Goal: Ask a question

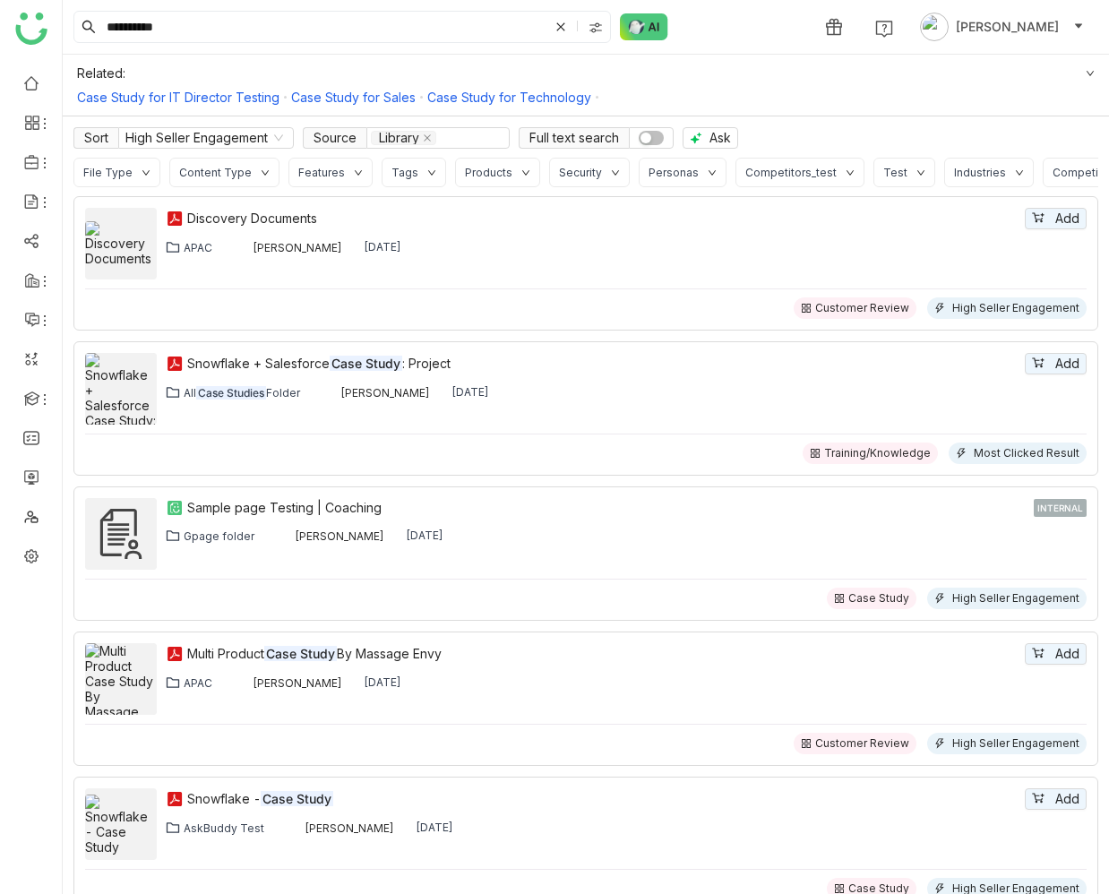
scroll to position [27, 0]
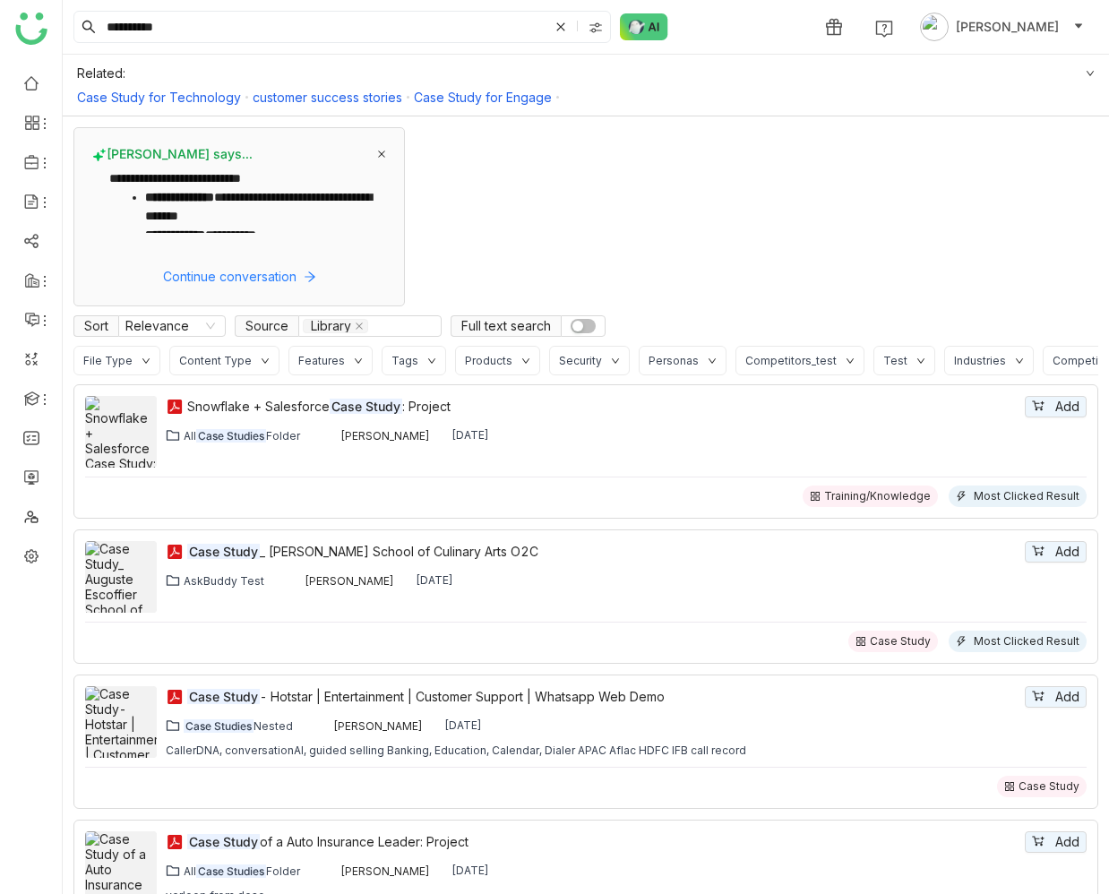
click at [380, 152] on icon at bounding box center [381, 154] width 9 height 9
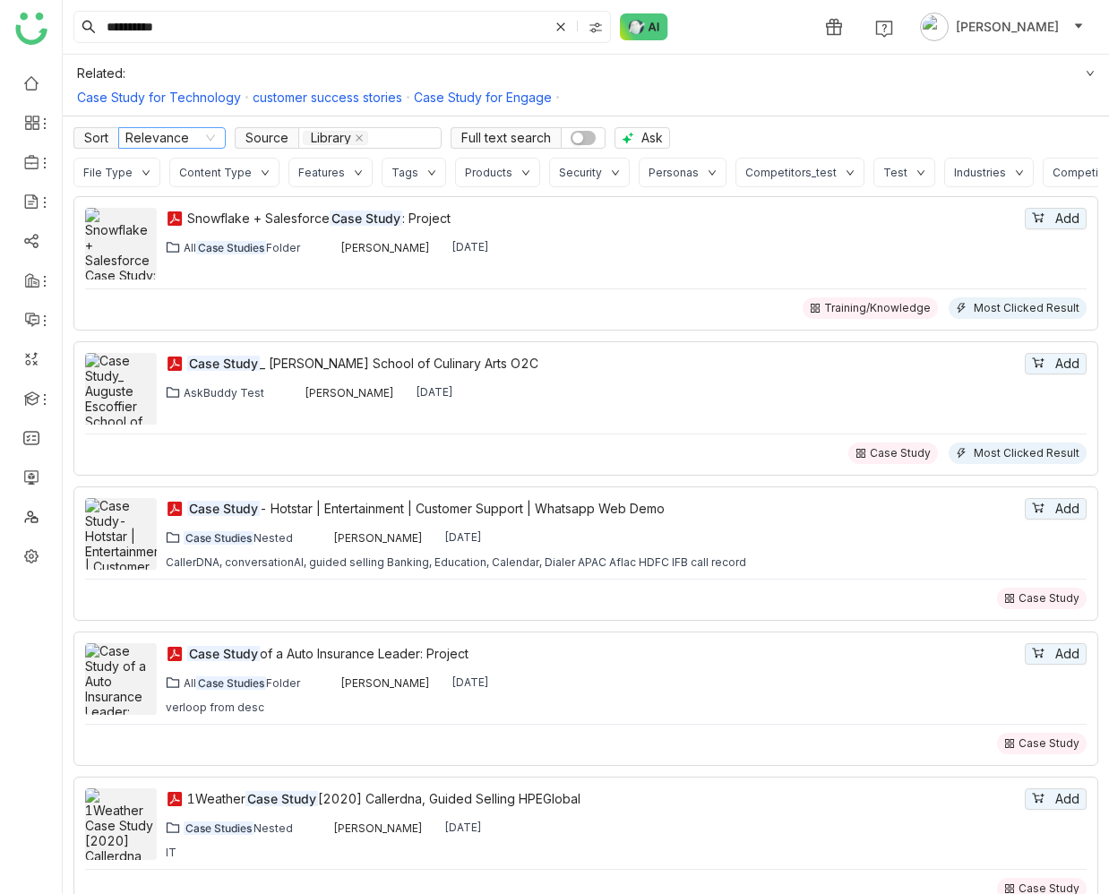
click at [190, 142] on nz-select-item "Relevance" at bounding box center [171, 138] width 93 height 20
click at [919, 90] on div "Case Study for Technology customer success stories Case Study for Engage" at bounding box center [586, 97] width 1018 height 15
click at [654, 135] on span "Ask" at bounding box center [651, 138] width 21 height 20
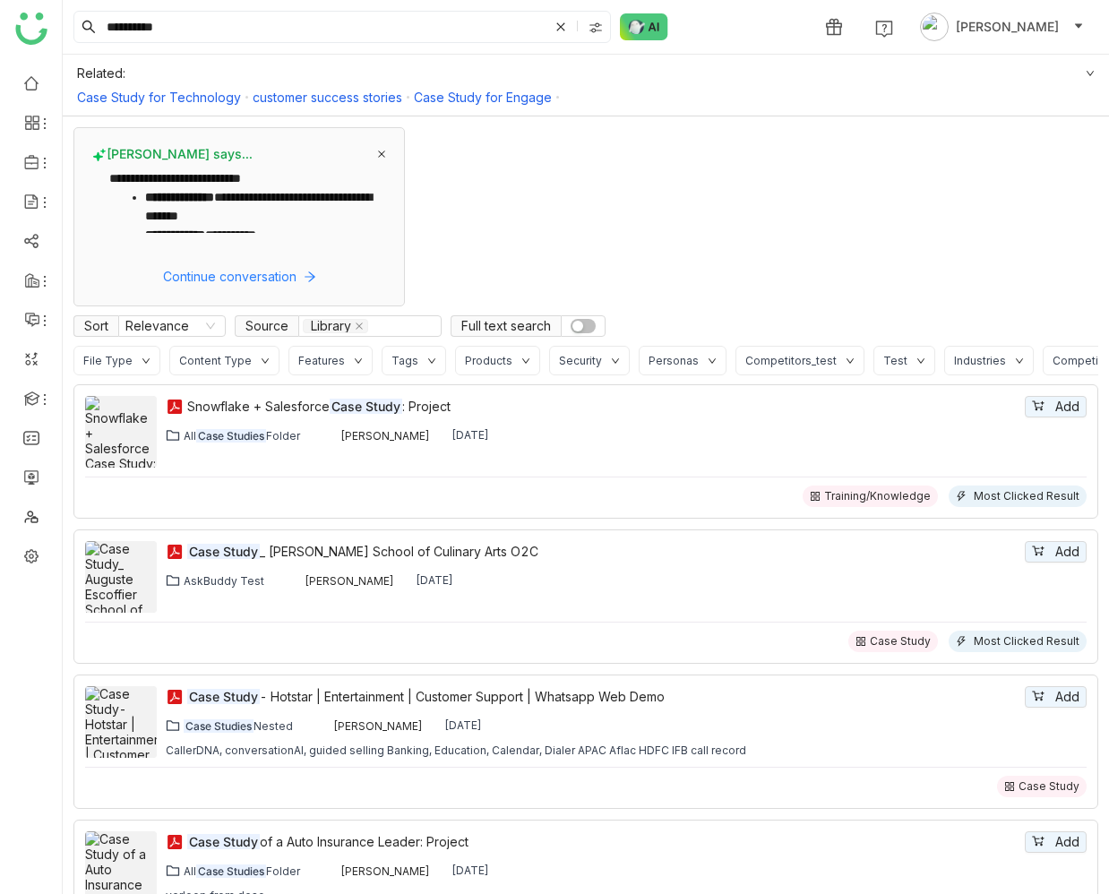
click at [382, 151] on icon at bounding box center [381, 154] width 9 height 9
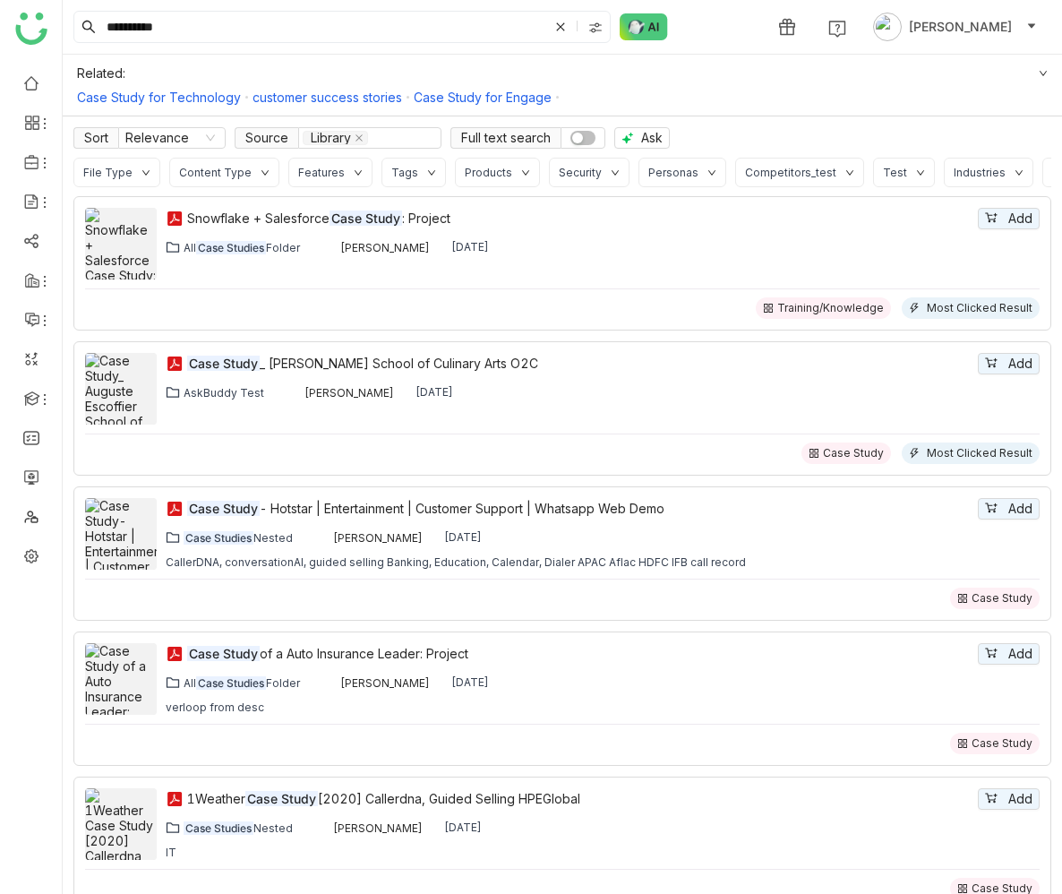
click at [142, 171] on icon at bounding box center [146, 172] width 9 height 9
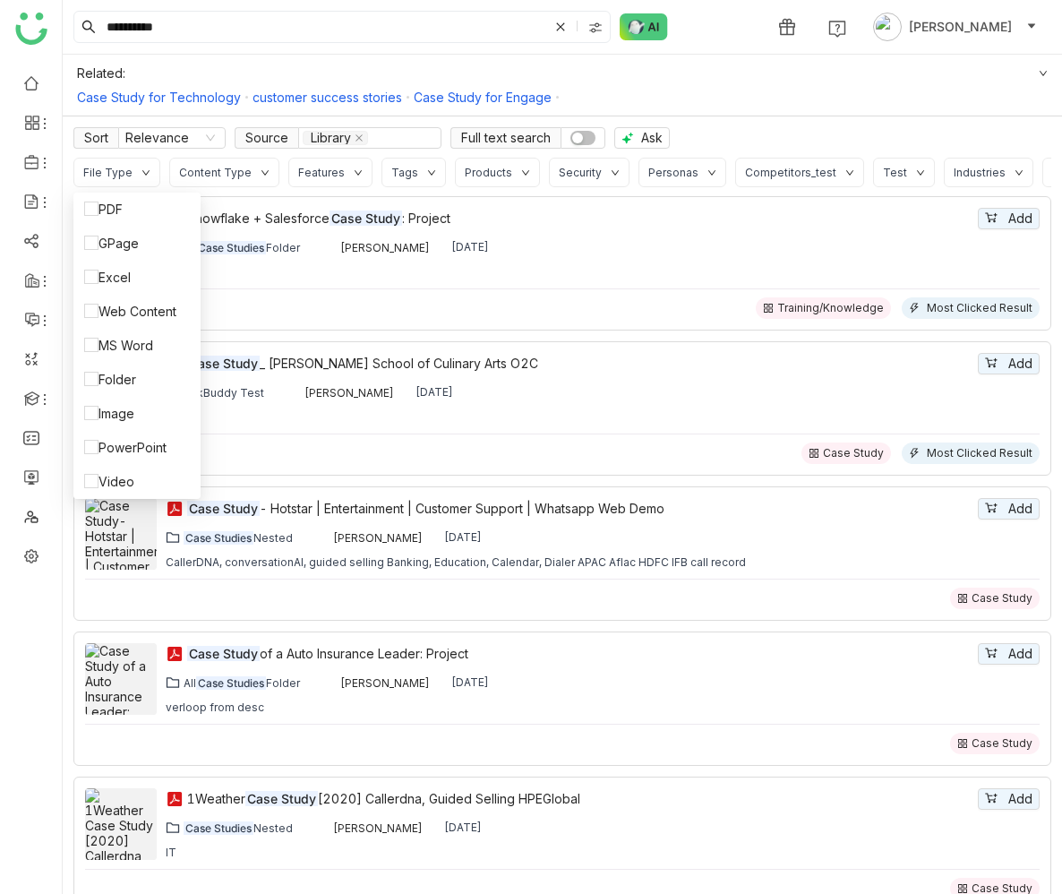
click at [132, 176] on div "File Type" at bounding box center [116, 173] width 87 height 30
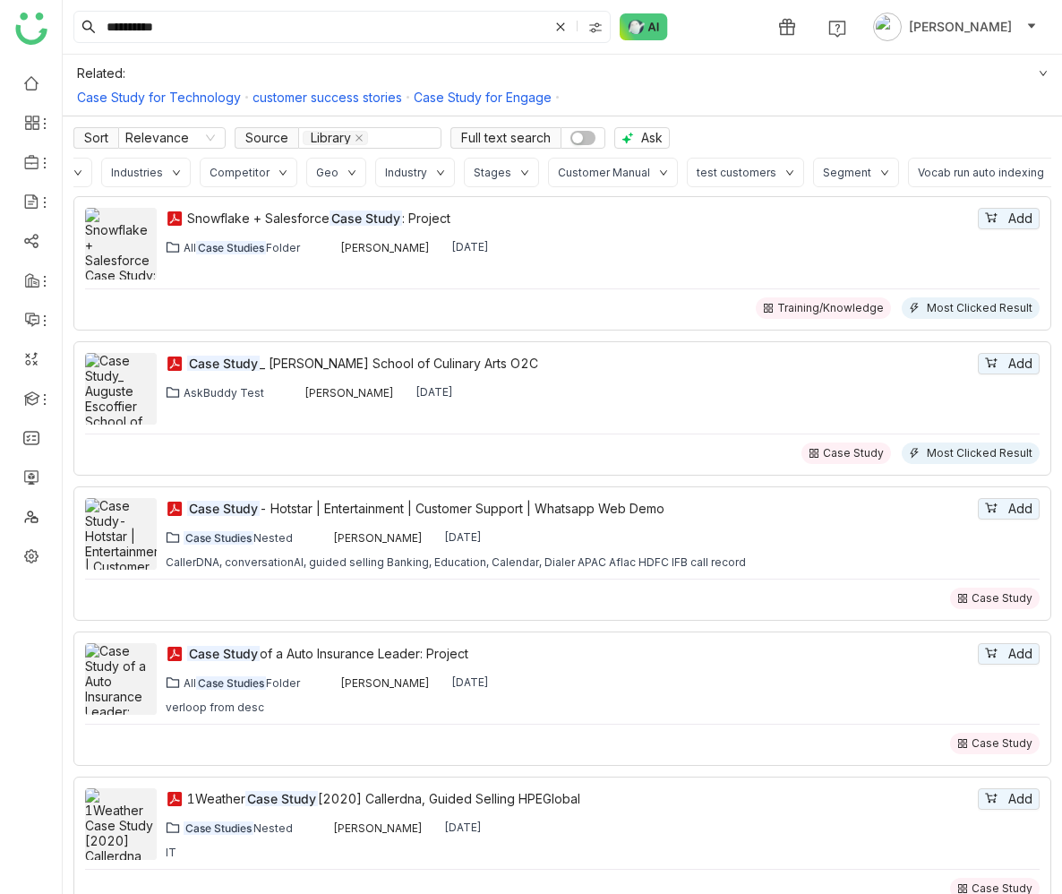
scroll to position [0, 927]
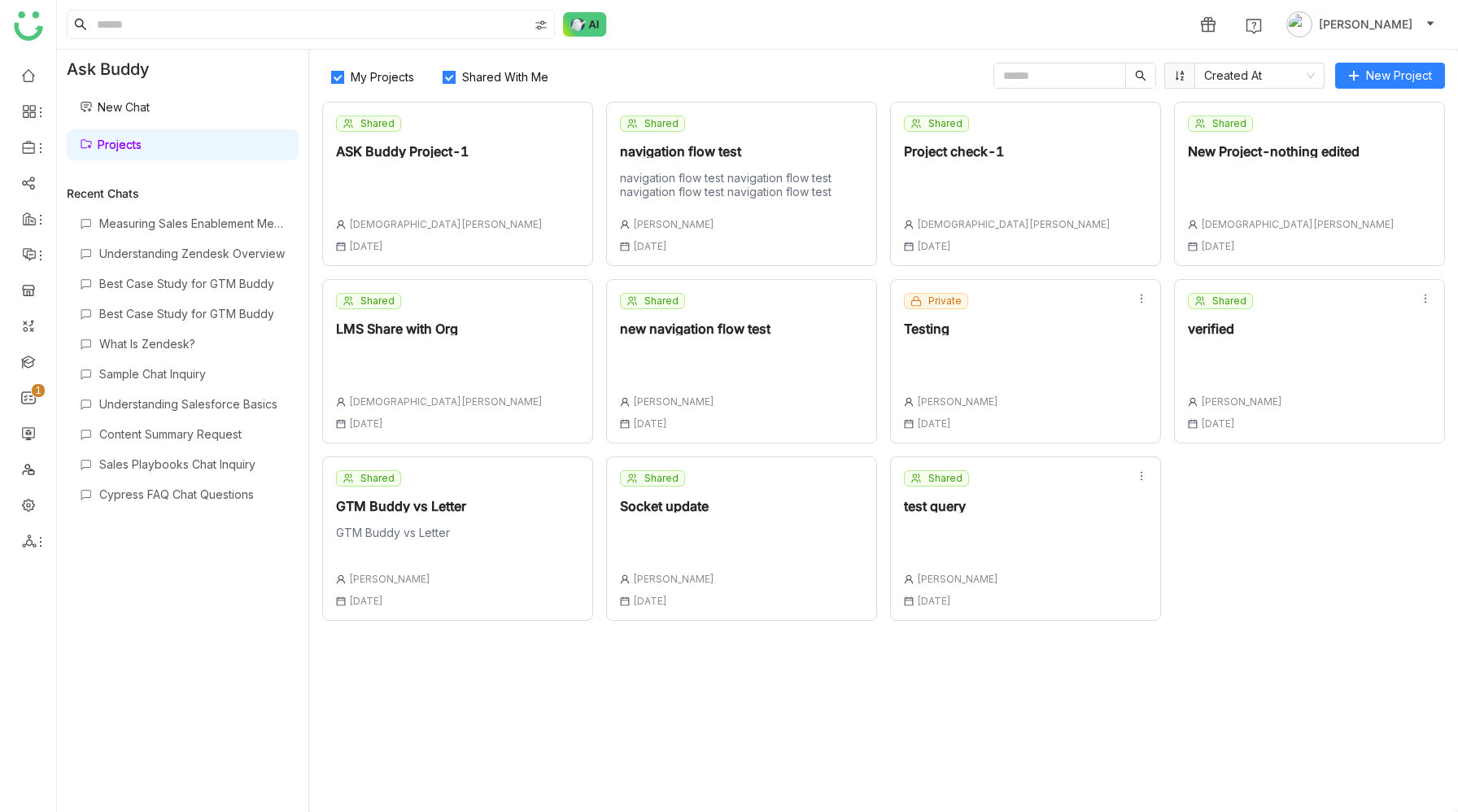
click at [991, 519] on div "Shared test query Uday Bhanu 01 Oct , 2025" at bounding box center [1026, 539] width 271 height 164
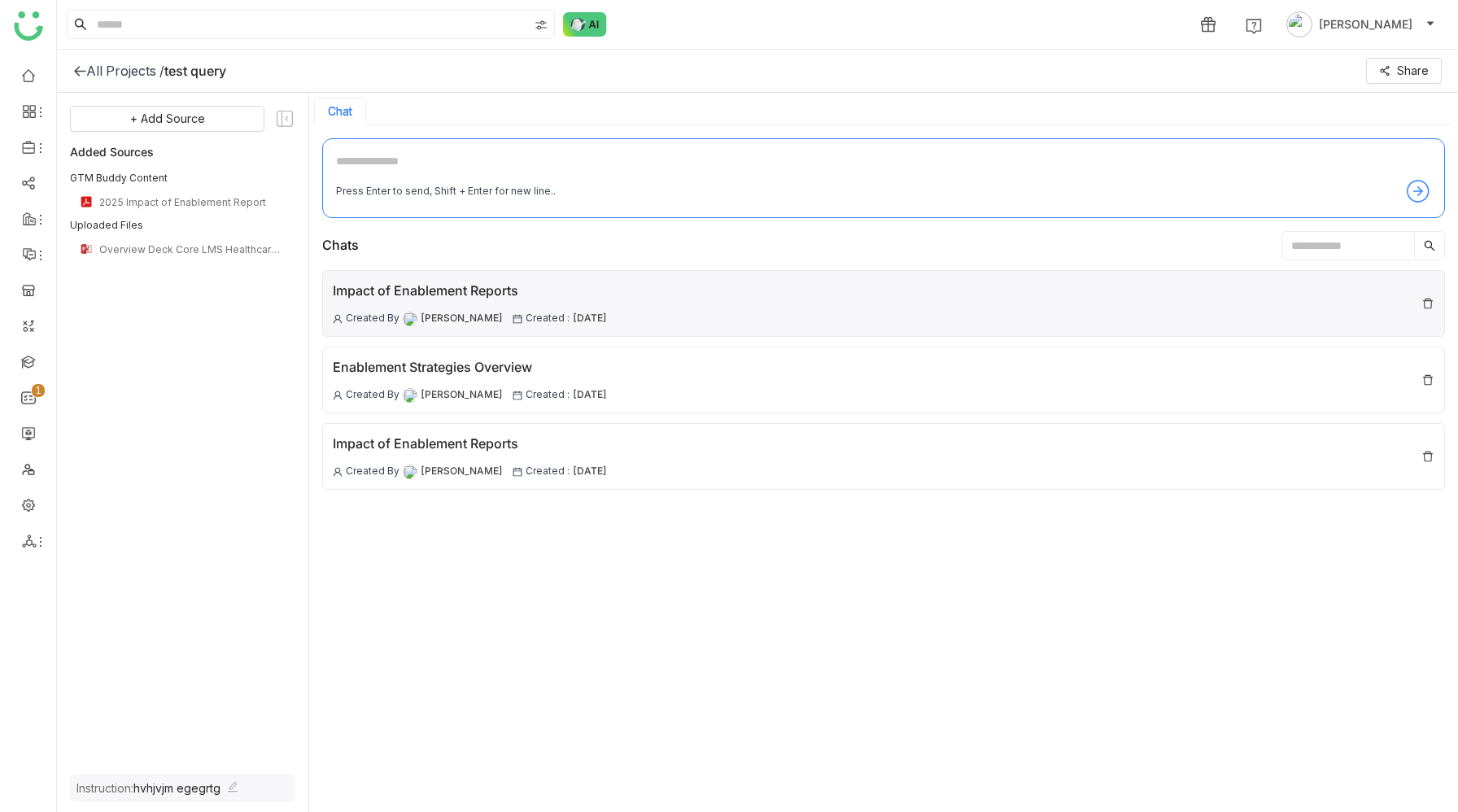
click at [559, 289] on div "Impact of Enablement Reports" at bounding box center [470, 291] width 274 height 20
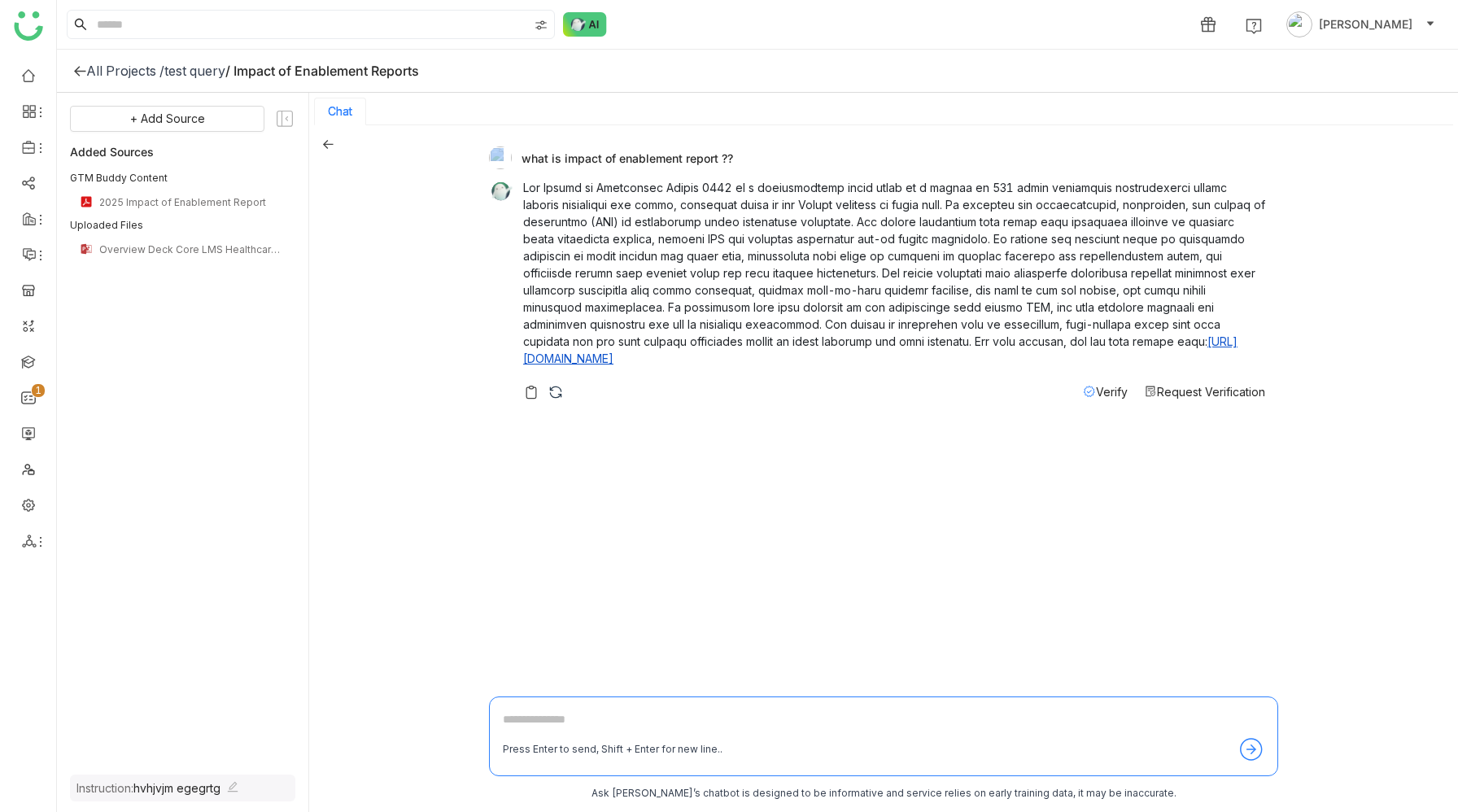
drag, startPoint x: 521, startPoint y: 159, endPoint x: 733, endPoint y: 154, distance: 212.1
click at [733, 154] on div "what is impact of enablement report ??" at bounding box center [877, 157] width 777 height 23
drag, startPoint x: 731, startPoint y: 156, endPoint x: 522, endPoint y: 160, distance: 209.0
click at [522, 160] on div "what is impact of enablement report ??" at bounding box center [877, 157] width 777 height 23
copy div "what is impact of enablement report ??"
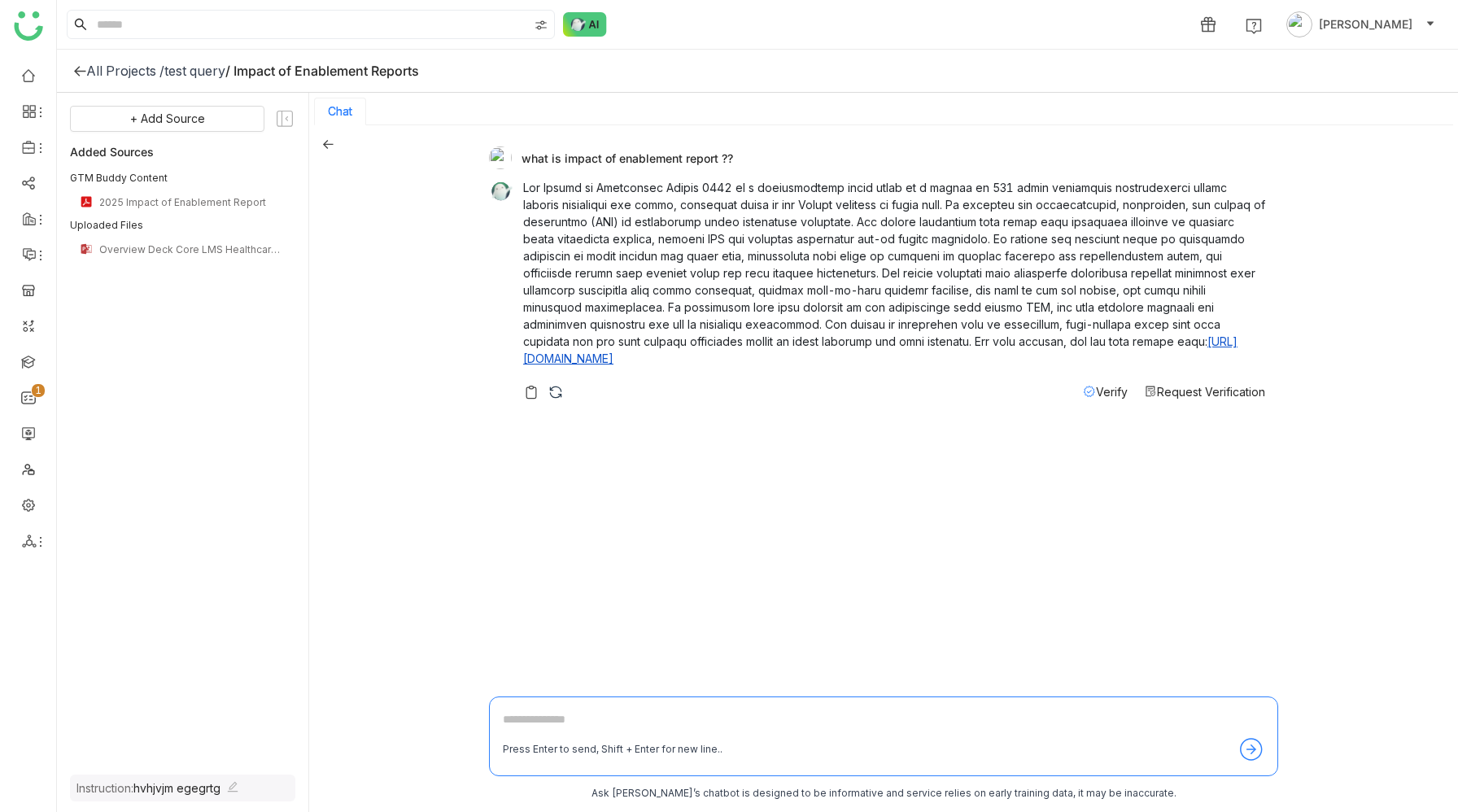
click at [325, 144] on icon at bounding box center [329, 144] width 11 height 9
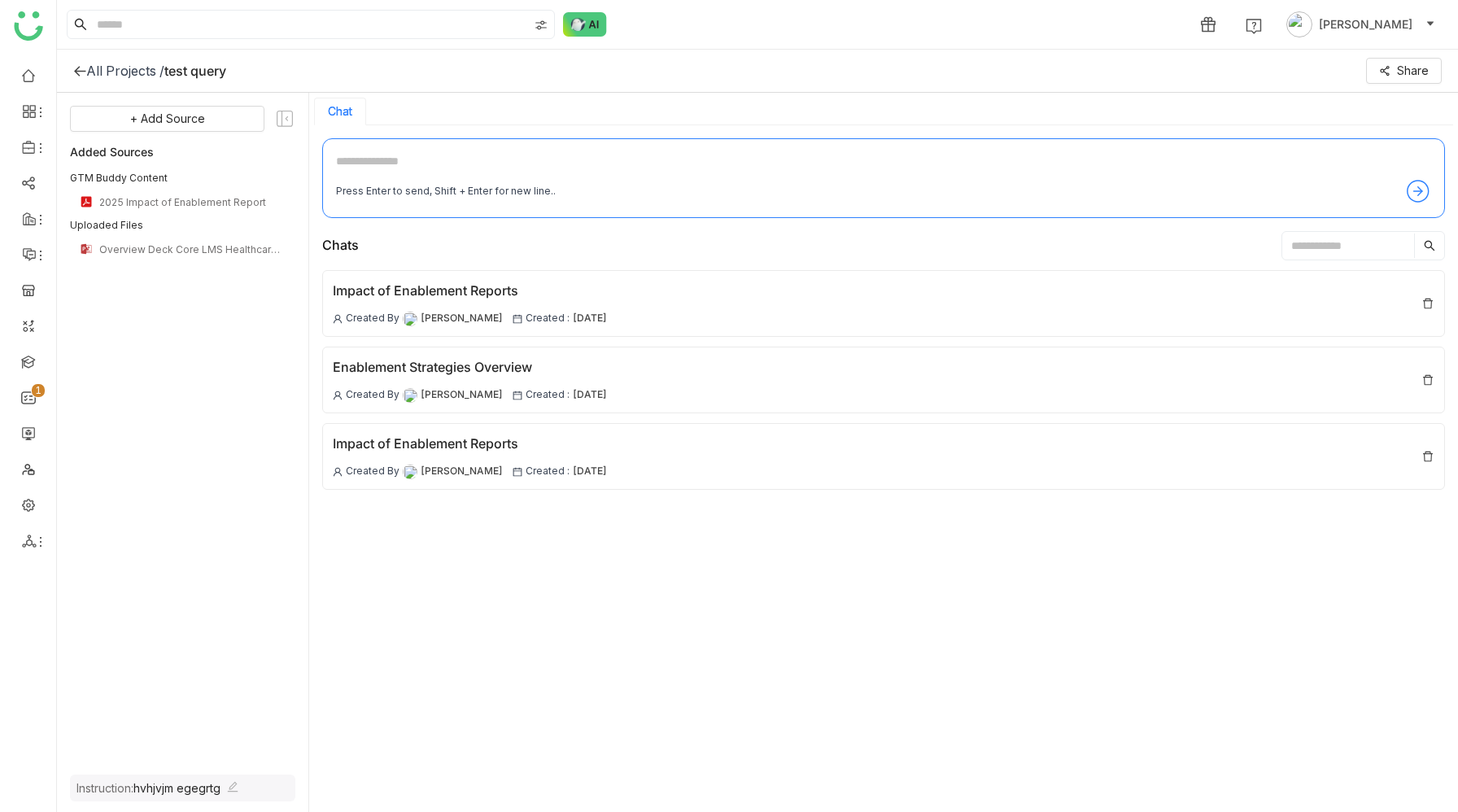
click at [602, 153] on textarea at bounding box center [884, 165] width 1096 height 26
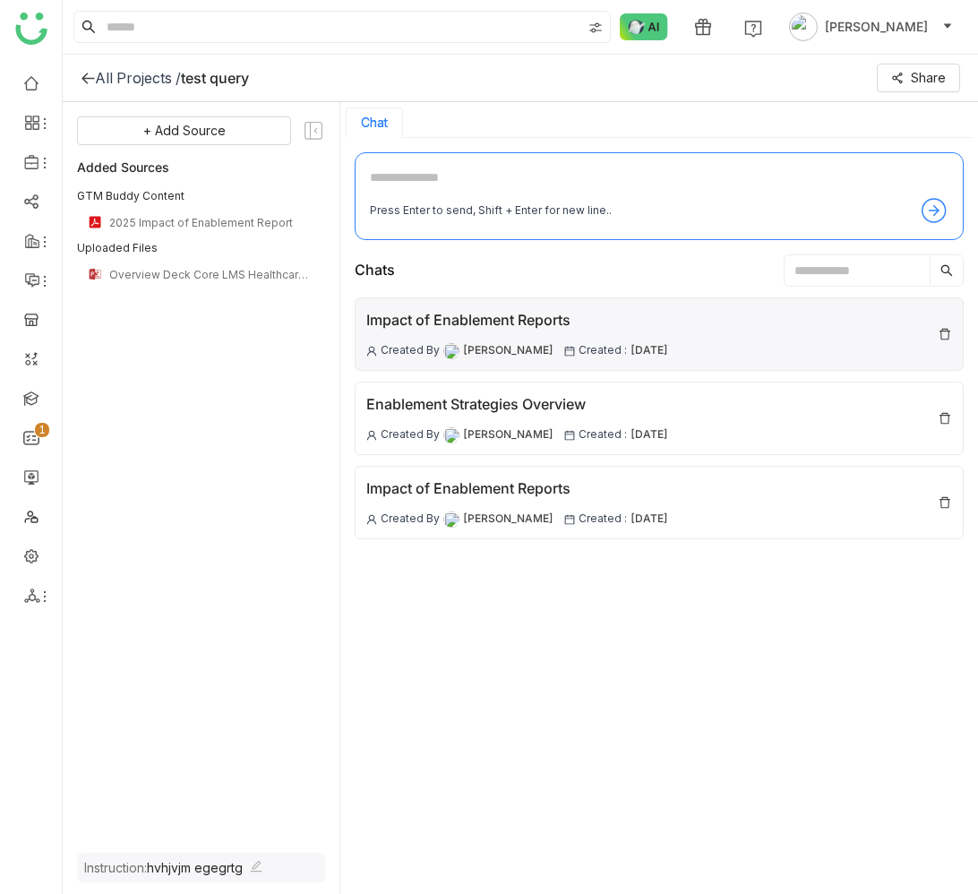
click at [533, 320] on div "Impact of Enablement Reports" at bounding box center [517, 320] width 302 height 22
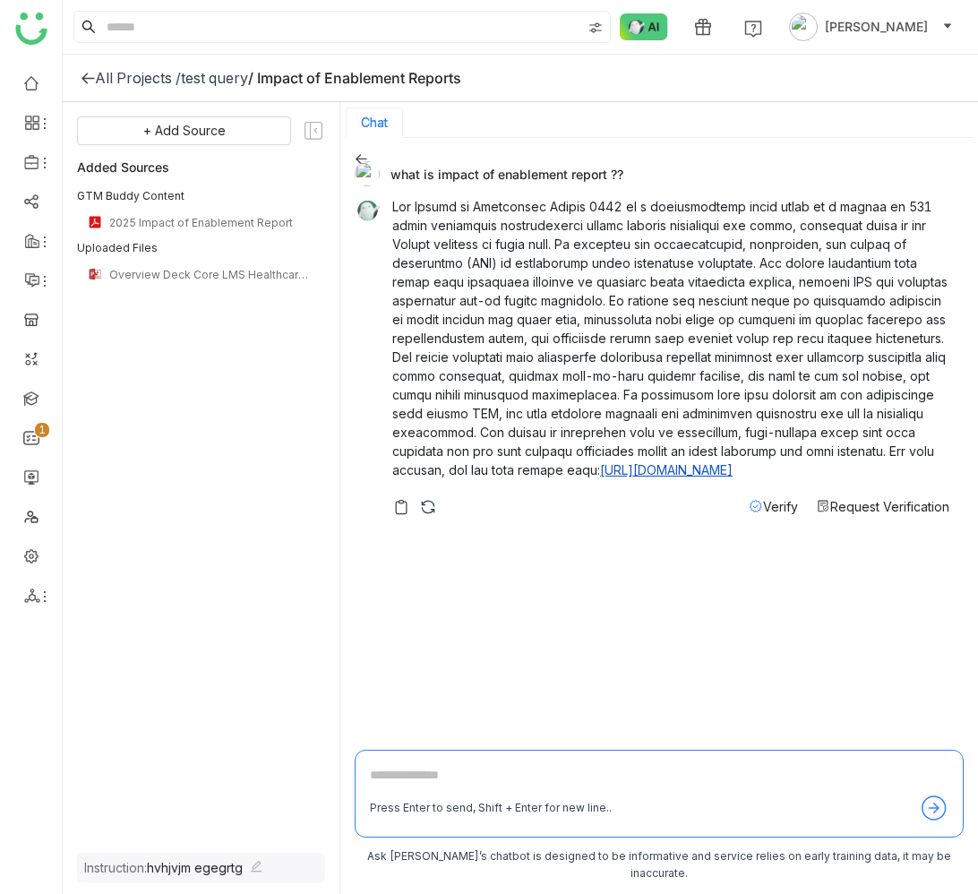
drag, startPoint x: 392, startPoint y: 176, endPoint x: 622, endPoint y: 173, distance: 229.3
click at [622, 173] on div "what is impact of enablement report ??" at bounding box center [652, 173] width 595 height 25
copy div "what is impact of enablement report ??"
click at [360, 154] on icon at bounding box center [362, 159] width 12 height 10
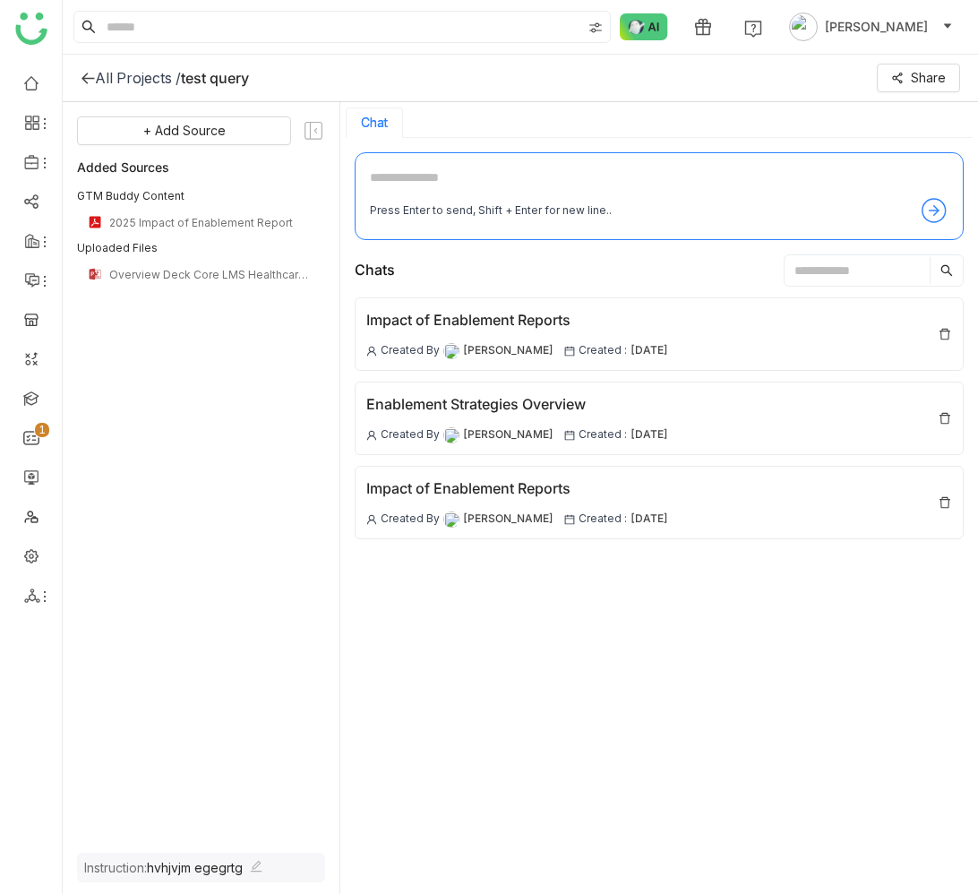
click at [463, 183] on textarea at bounding box center [659, 182] width 579 height 29
paste textarea "**********"
type textarea "**********"
click at [672, 174] on textarea "**********" at bounding box center [659, 182] width 579 height 29
